Goal: Task Accomplishment & Management: Manage account settings

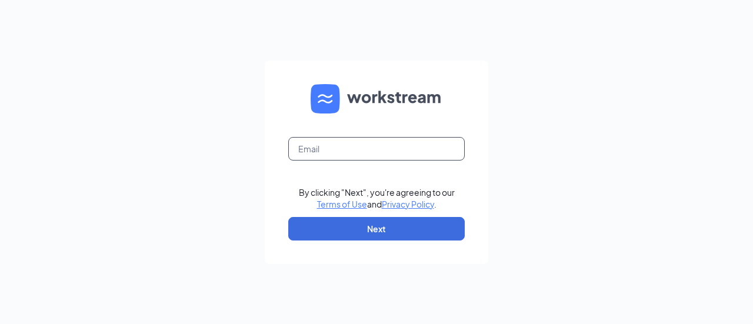
click at [371, 152] on input "text" at bounding box center [376, 149] width 177 height 24
type input "ihop0495@gmail.com"
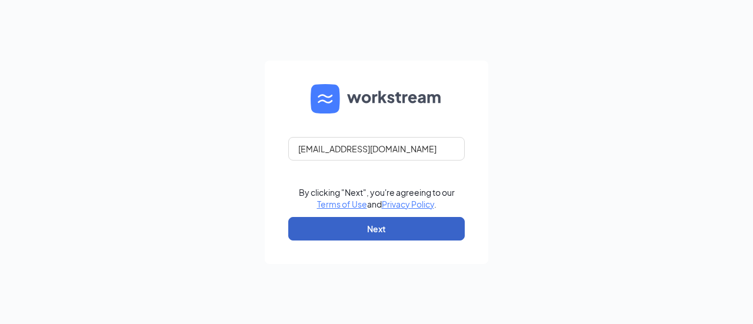
click at [369, 227] on button "Next" at bounding box center [376, 229] width 177 height 24
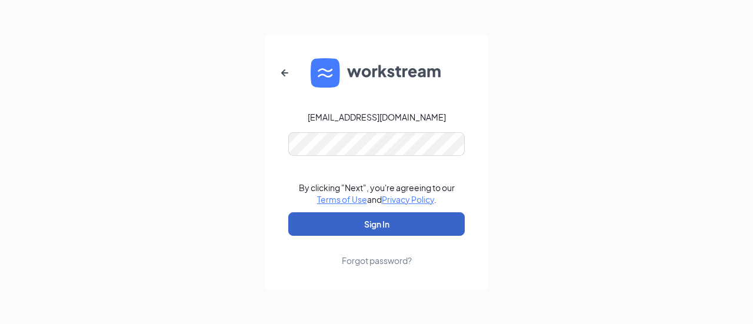
click at [391, 217] on button "Sign In" at bounding box center [376, 224] width 177 height 24
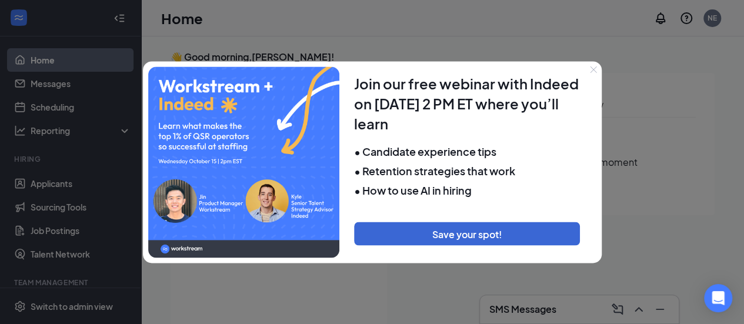
click at [586, 73] on button "Close" at bounding box center [593, 69] width 16 height 16
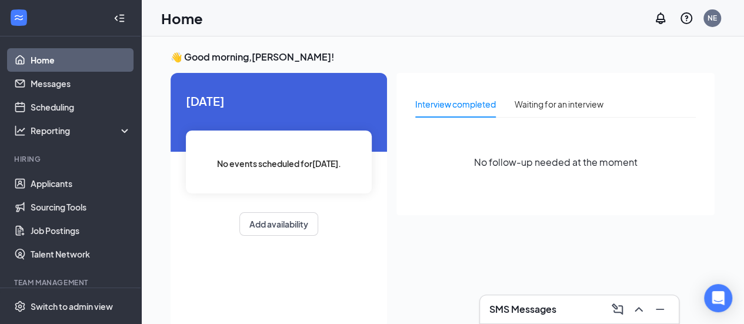
click at [542, 301] on div "SMS Messages" at bounding box center [580, 309] width 180 height 19
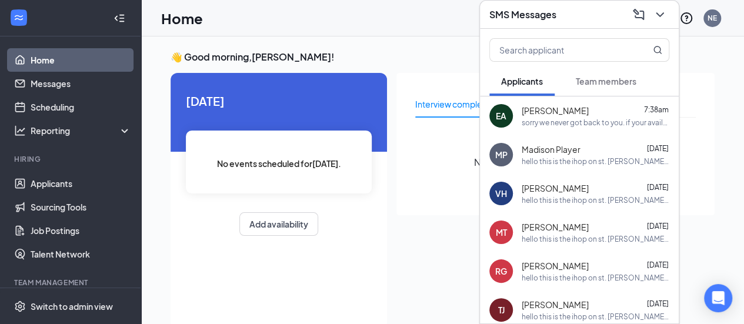
click at [574, 129] on div "EA [PERSON_NAME] 7:38am sorry we never got back to you. if your available we ca…" at bounding box center [579, 115] width 199 height 39
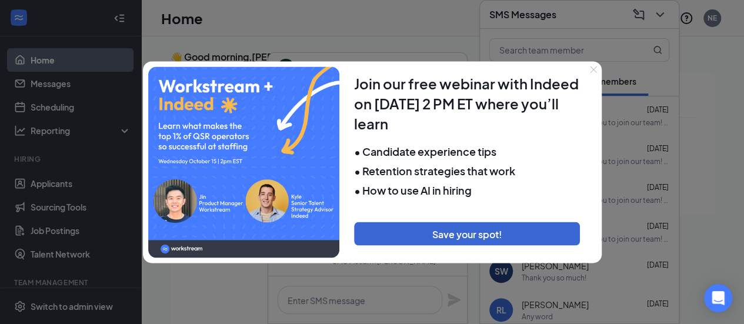
click at [595, 63] on button "Close" at bounding box center [593, 69] width 16 height 16
